Goal: Information Seeking & Learning: Stay updated

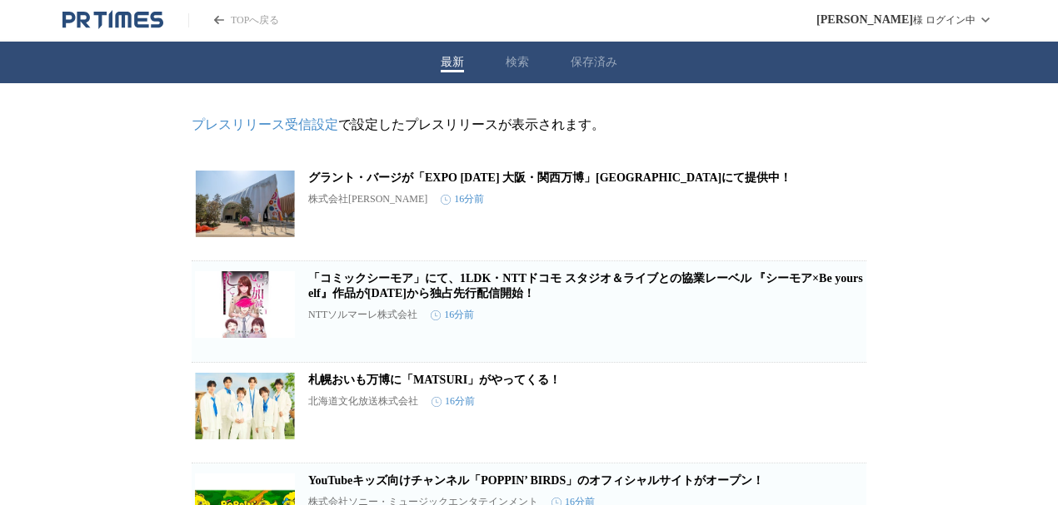
click at [580, 62] on button "保存済み" at bounding box center [593, 62] width 47 height 15
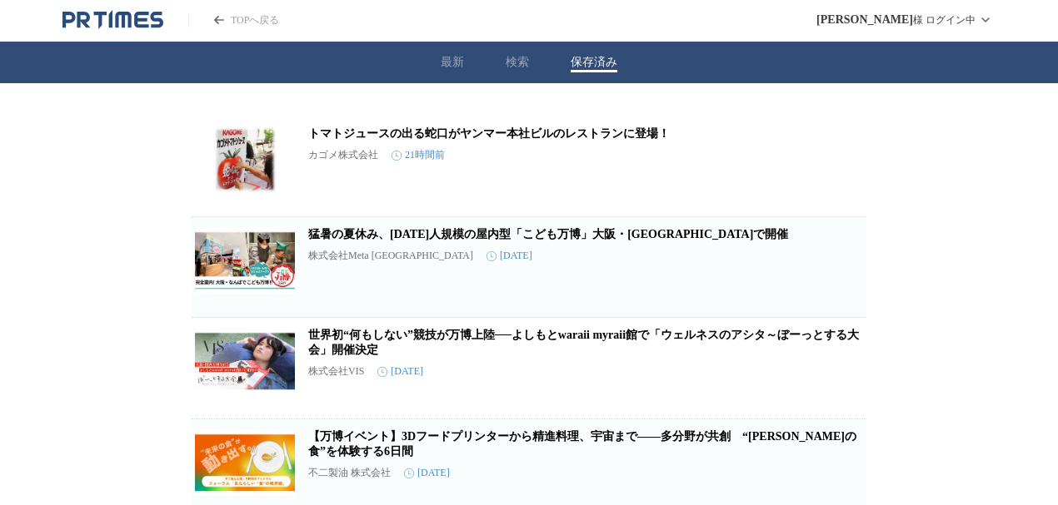
scroll to position [167, 0]
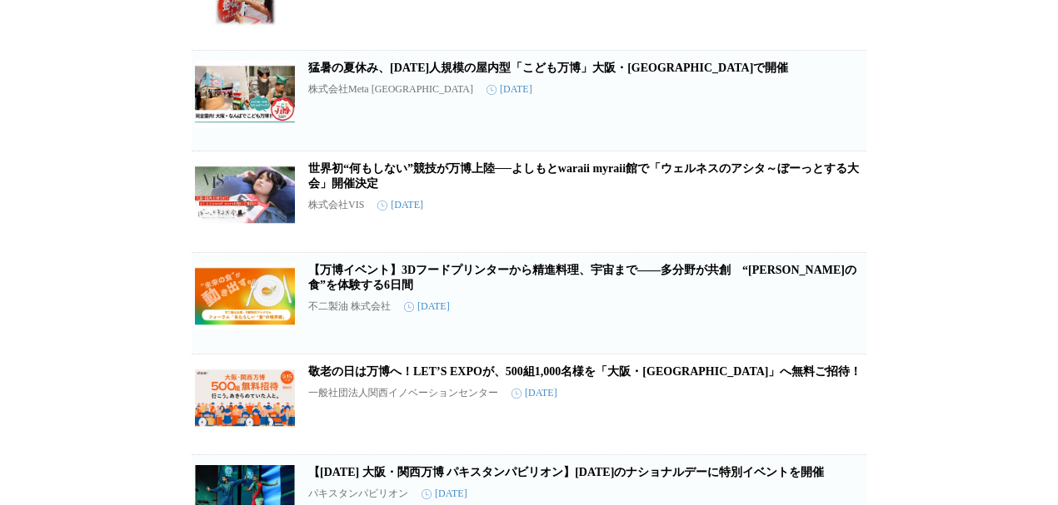
click at [427, 74] on link "猛暑の夏休み、[DATE]人規模の屋内型「こども万博」大阪・[GEOGRAPHIC_DATA]で開催" at bounding box center [548, 68] width 480 height 12
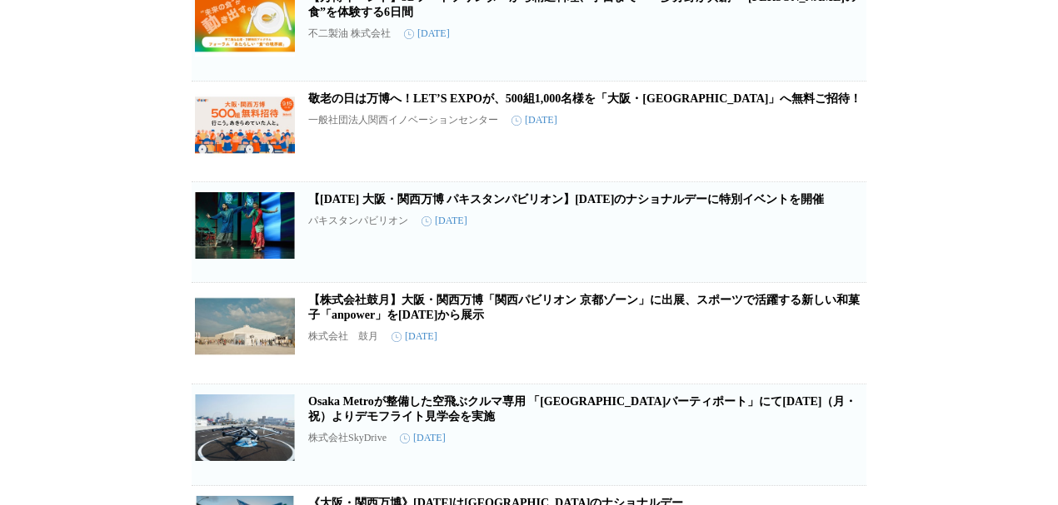
scroll to position [610, 0]
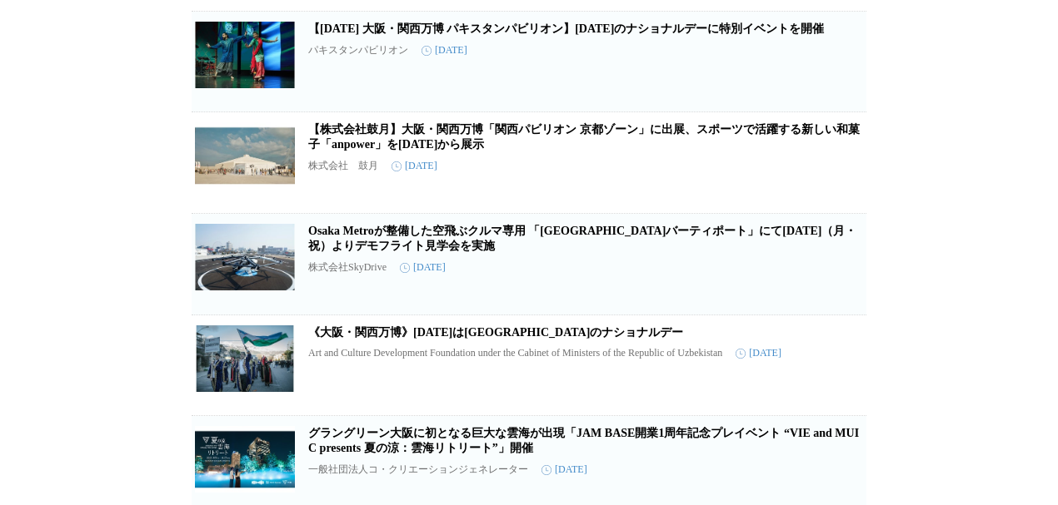
click at [830, 78] on icon "button" at bounding box center [839, 68] width 20 height 20
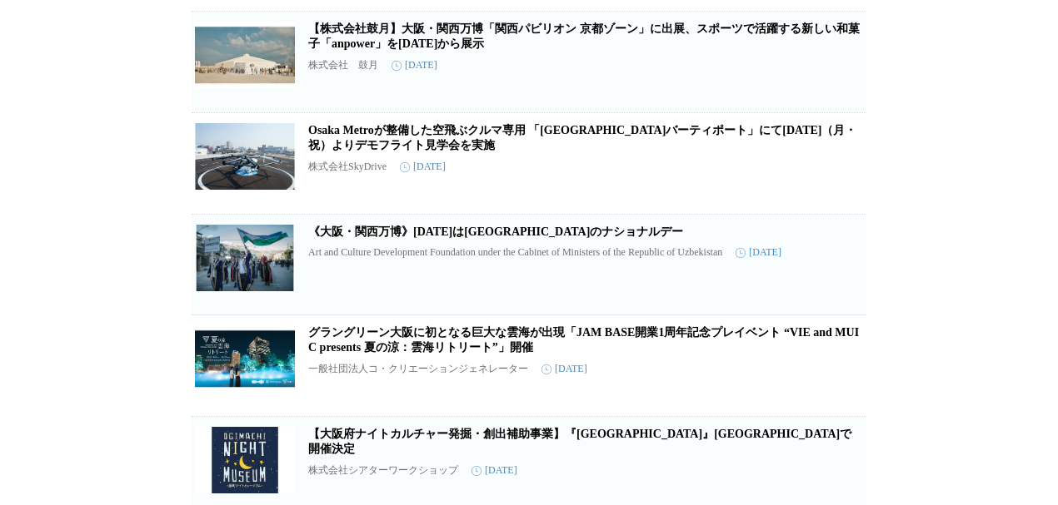
click at [839, 279] on icon "button" at bounding box center [840, 271] width 12 height 15
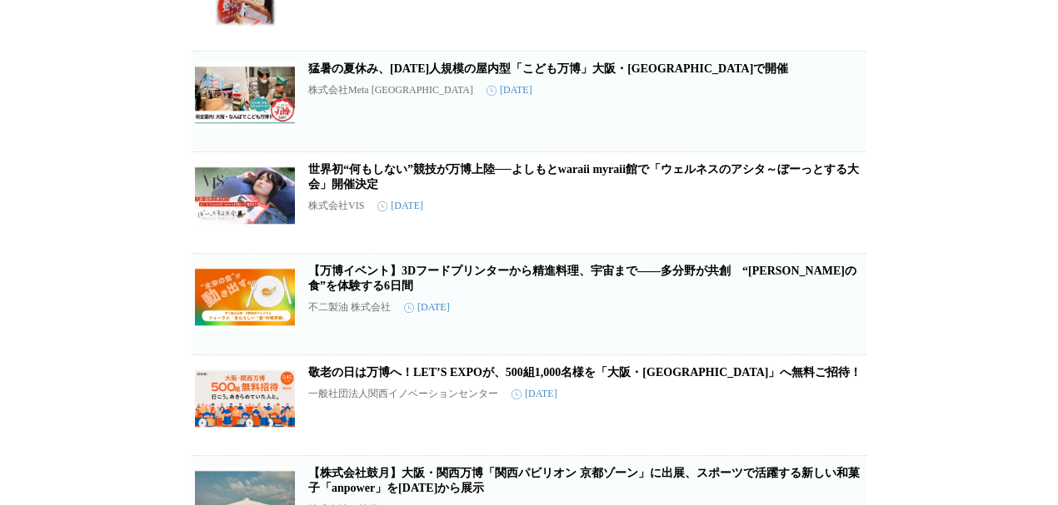
scroll to position [0, 0]
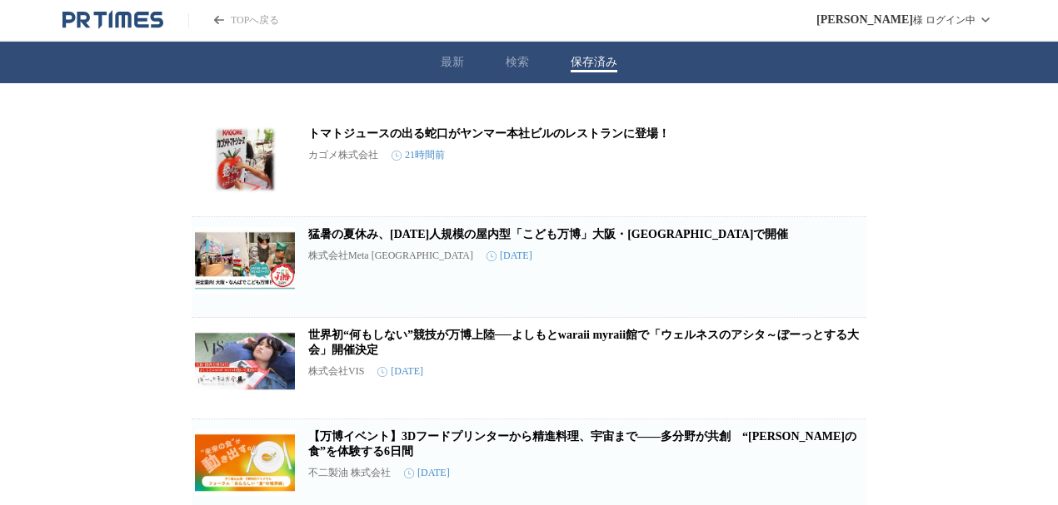
click at [92, 26] on icon "PR TIMESのトップページはこちら" at bounding box center [112, 20] width 101 height 20
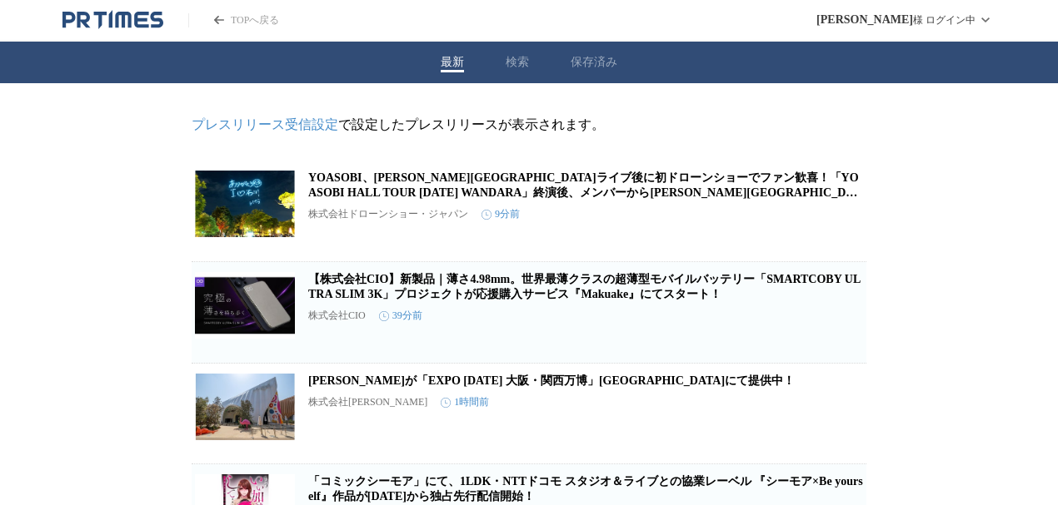
click at [589, 63] on button "保存済み" at bounding box center [593, 62] width 47 height 15
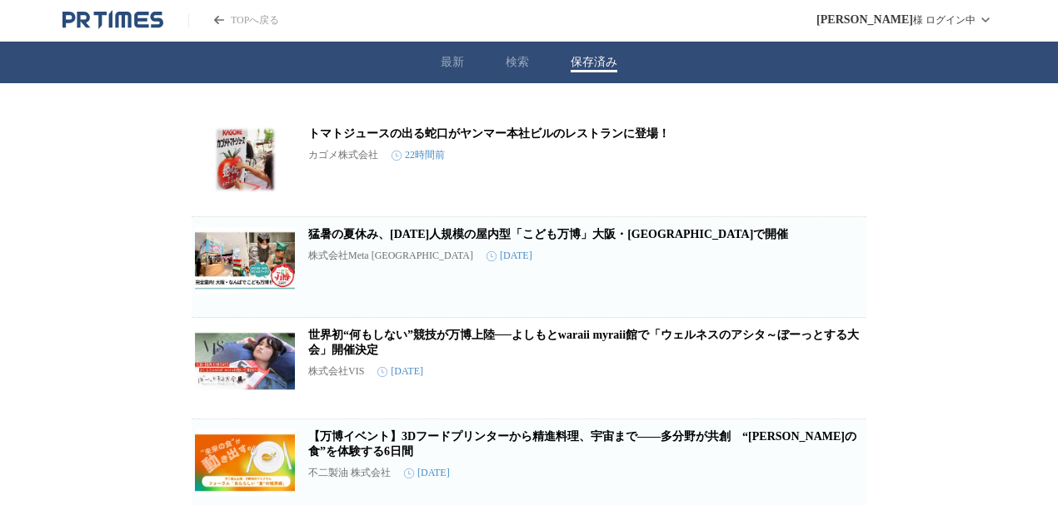
click at [152, 22] on icon "PR TIMESのトップページはこちら" at bounding box center [112, 20] width 101 height 20
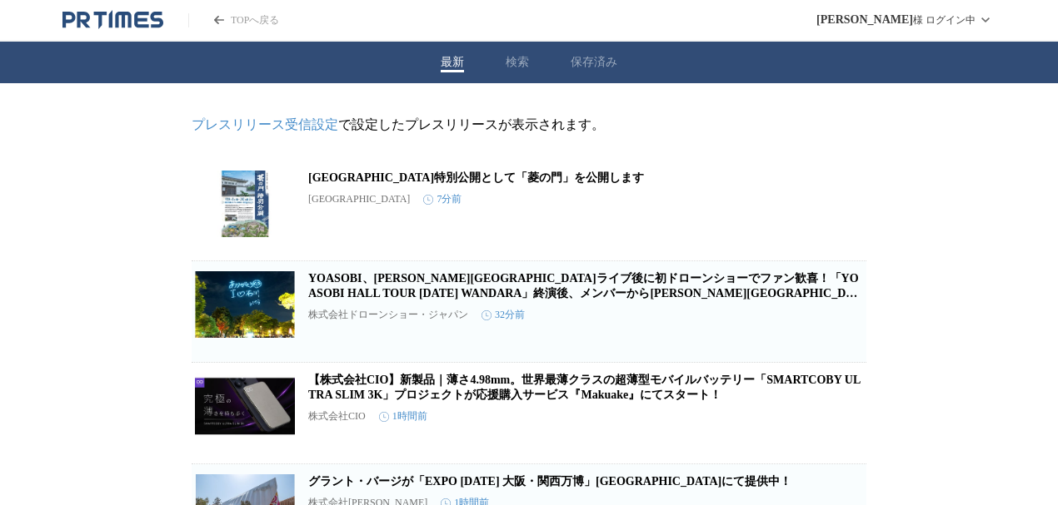
click at [123, 22] on icon "PR TIMESのトップページはこちら" at bounding box center [123, 20] width 16 height 16
click at [590, 62] on button "保存済み" at bounding box center [593, 62] width 47 height 15
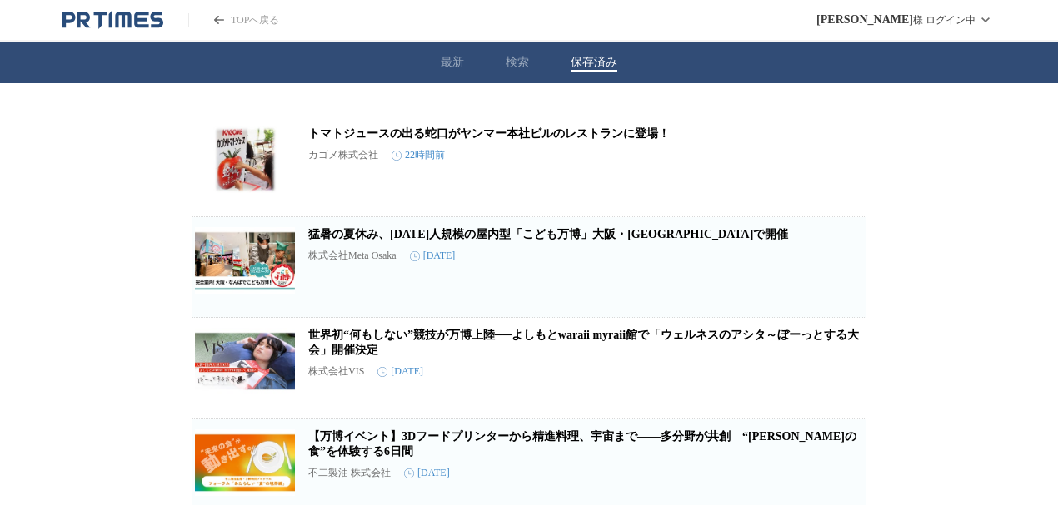
click at [456, 72] on div "最新 検索 保存済み" at bounding box center [529, 63] width 1058 height 42
click at [446, 58] on button "最新" at bounding box center [452, 62] width 23 height 15
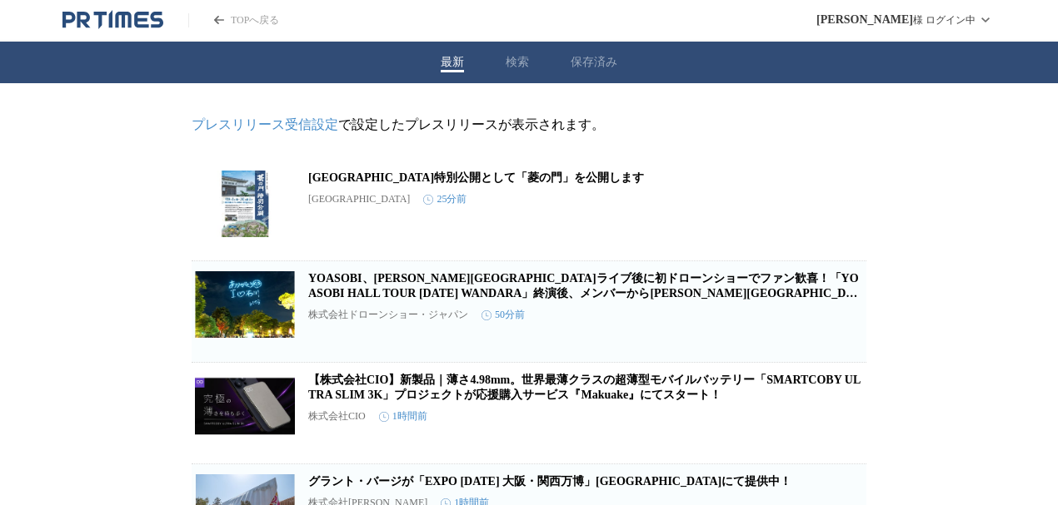
click at [606, 65] on button "保存済み" at bounding box center [593, 62] width 47 height 15
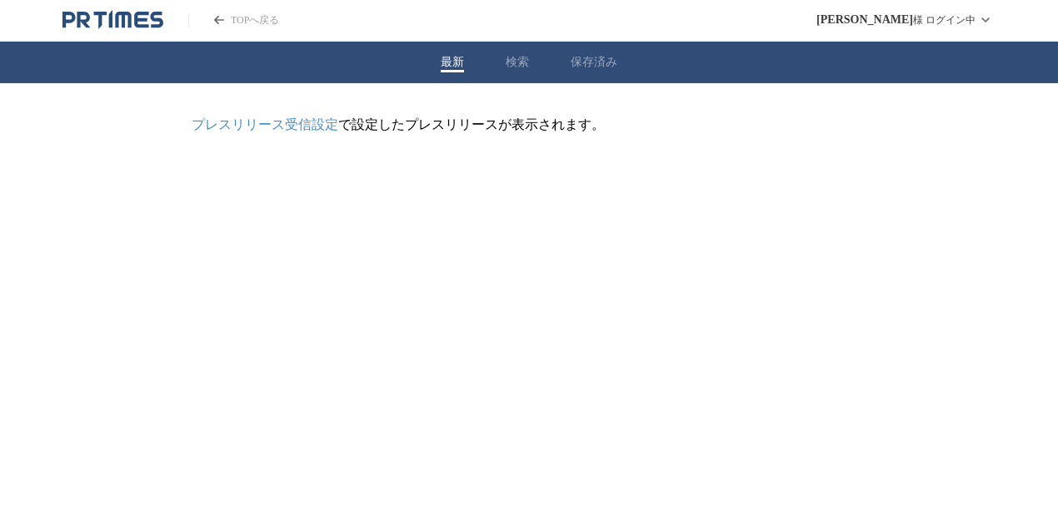
click at [443, 63] on div "最新 検索 保存済み" at bounding box center [529, 63] width 1058 height 42
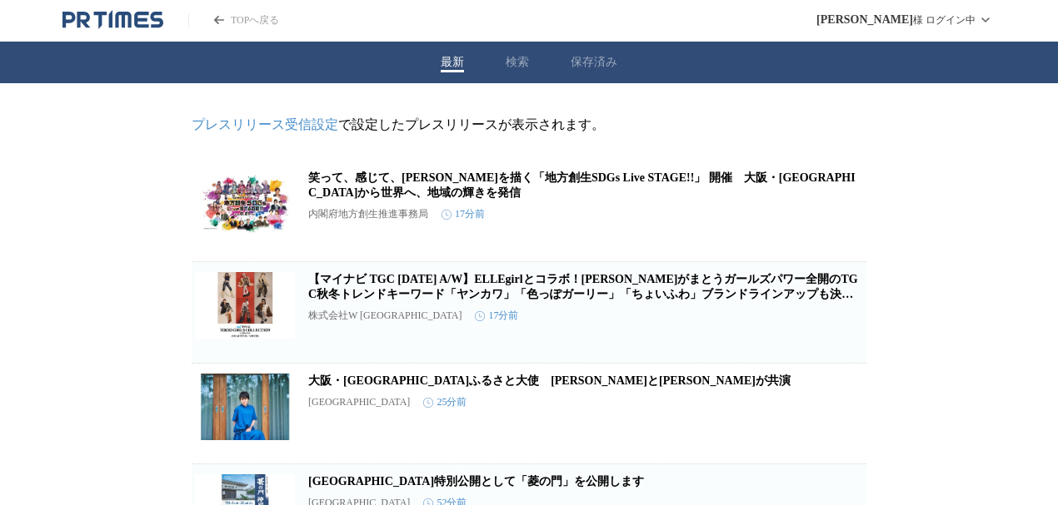
drag, startPoint x: 132, startPoint y: 20, endPoint x: 580, endPoint y: 48, distance: 448.9
click at [132, 20] on icon "PR TIMESのトップページはこちら" at bounding box center [112, 20] width 101 height 20
click at [124, 17] on icon "PR TIMESのトップページはこちら" at bounding box center [123, 20] width 16 height 16
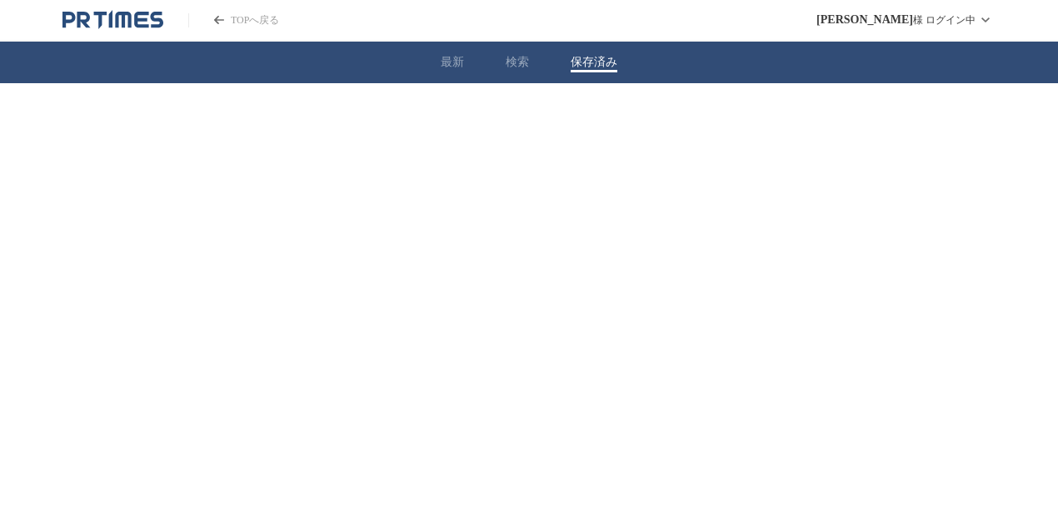
click at [595, 55] on button "保存済み" at bounding box center [593, 62] width 47 height 15
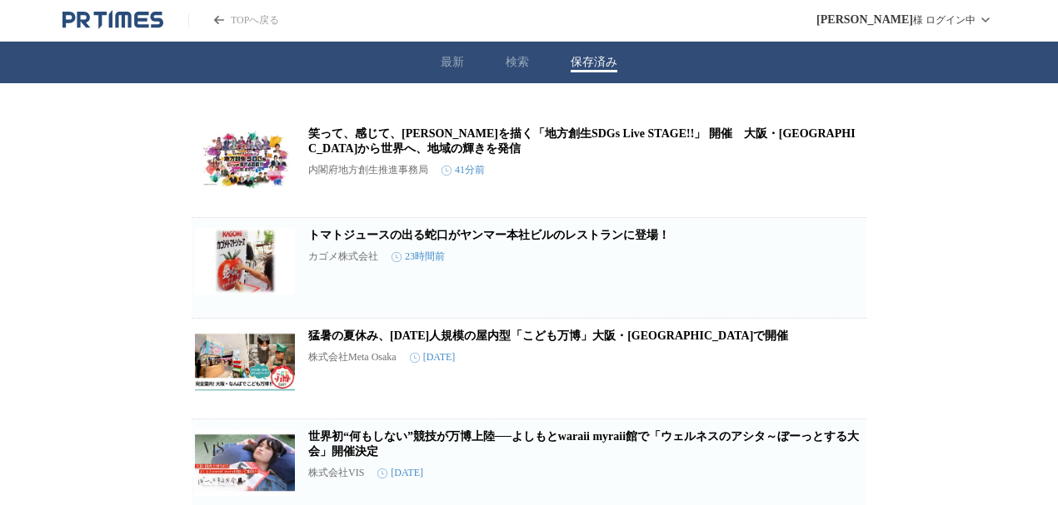
click at [515, 337] on link "猛暑の夏休み、[DATE]人規模の屋内型「こども万博」大阪・[GEOGRAPHIC_DATA]で開催" at bounding box center [548, 336] width 480 height 12
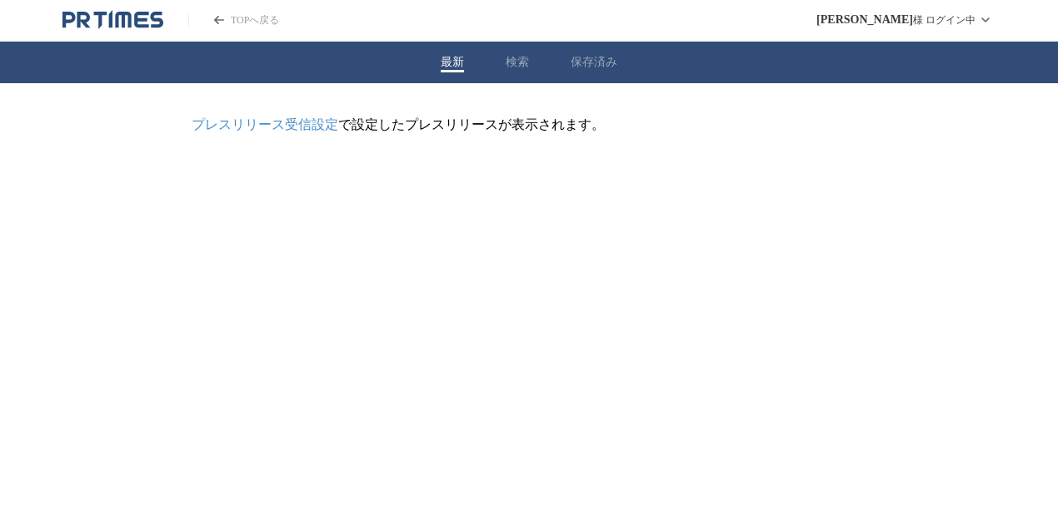
click at [455, 55] on button "最新" at bounding box center [452, 62] width 23 height 15
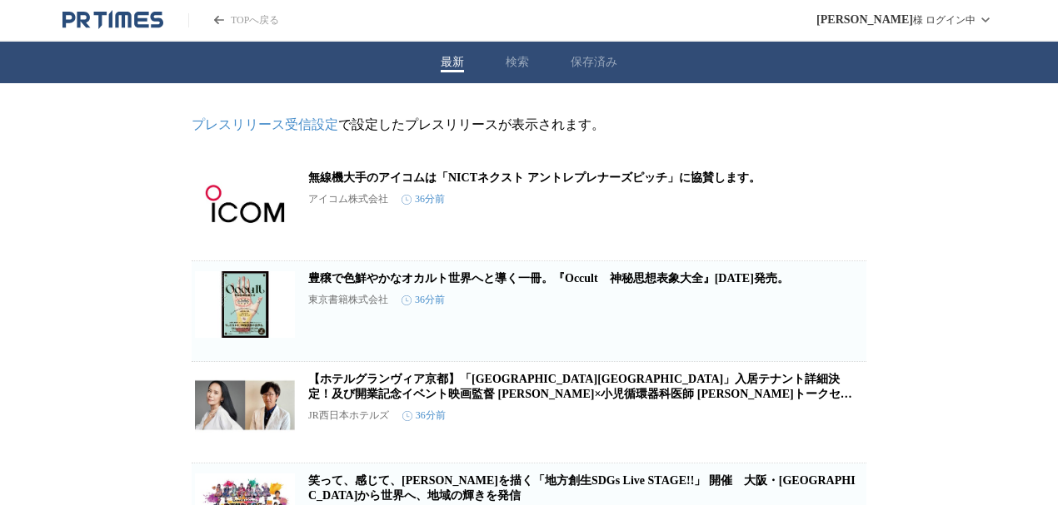
click at [127, 20] on icon "PR TIMESのトップページはこちら" at bounding box center [112, 20] width 101 height 20
